Goal: Task Accomplishment & Management: Use online tool/utility

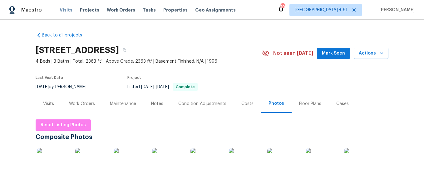
click at [68, 11] on span "Visits" at bounding box center [66, 10] width 13 height 6
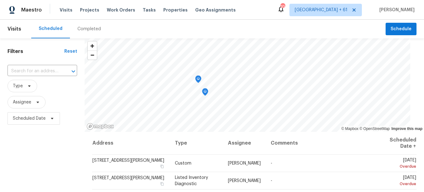
click at [86, 30] on div "Completed" at bounding box center [88, 29] width 23 height 6
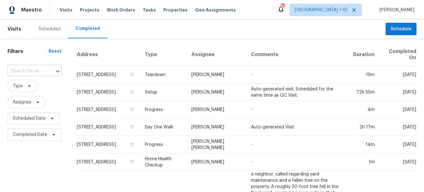
click at [31, 67] on input "text" at bounding box center [25, 72] width 37 height 10
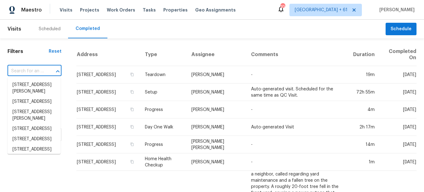
paste input "[STREET_ADDRESS]"
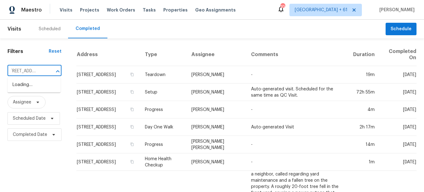
scroll to position [0, 62]
type input "[STREET_ADDRESS][PERSON_NAME]"
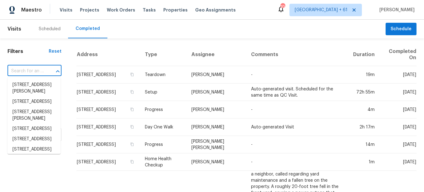
paste input "[STREET_ADDRESS]"
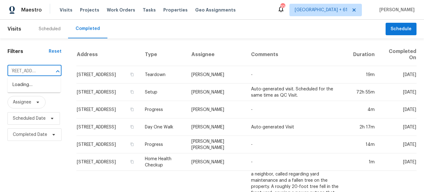
scroll to position [0, 27]
type input "[STREET_ADDRESS]"
click at [29, 101] on li "[STREET_ADDRESS]" at bounding box center [33, 95] width 53 height 10
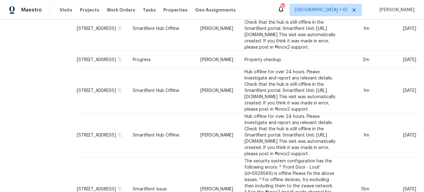
scroll to position [520, 0]
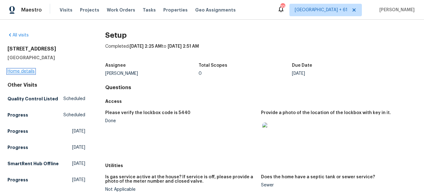
click at [24, 74] on link "Home details" at bounding box center [20, 71] width 27 height 4
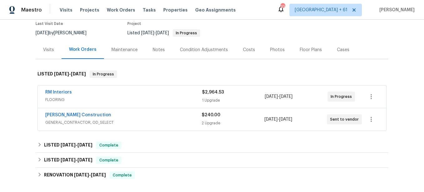
scroll to position [62, 0]
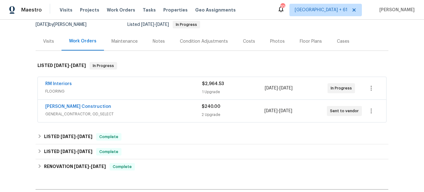
click at [272, 45] on div "Photos" at bounding box center [277, 41] width 15 height 6
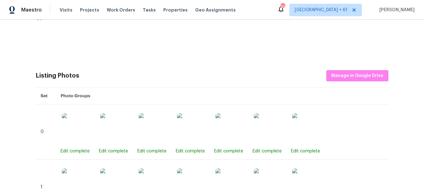
scroll to position [219, 0]
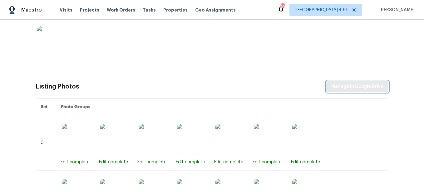
click at [329, 92] on button "Manage in Google Drive" at bounding box center [357, 87] width 62 height 12
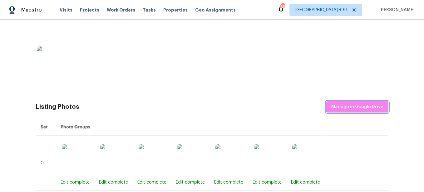
scroll to position [187, 0]
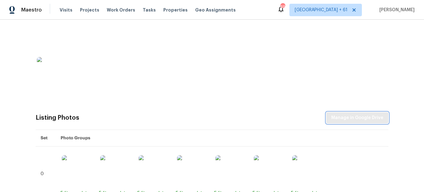
click at [350, 122] on span "Manage in Google Drive" at bounding box center [357, 118] width 52 height 8
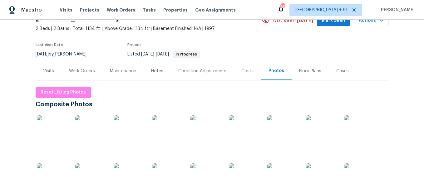
scroll to position [31, 0]
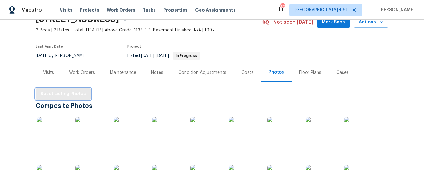
click at [58, 98] on span "Reset Listing Photos" at bounding box center [63, 94] width 45 height 8
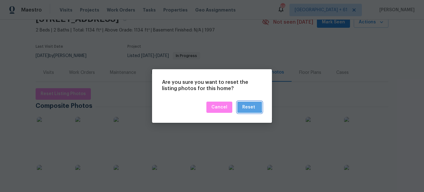
click at [246, 105] on div "Reset" at bounding box center [248, 108] width 13 height 8
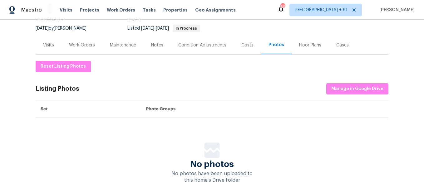
scroll to position [62, 0]
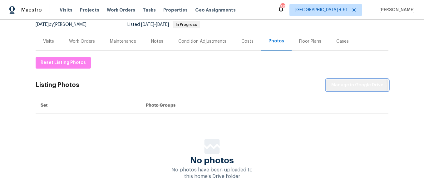
click at [352, 89] on span "Manage in Google Drive" at bounding box center [357, 85] width 52 height 8
